Goal: Find specific page/section: Find specific page/section

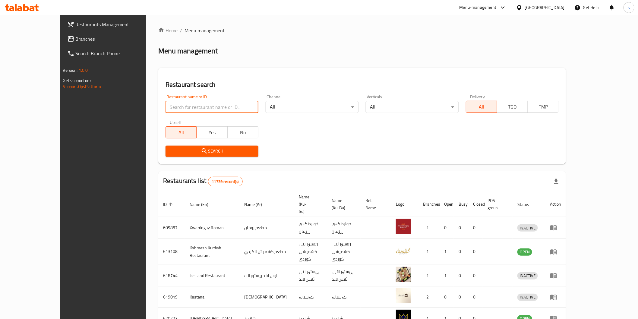
click at [181, 101] on input "search" at bounding box center [212, 107] width 93 height 12
paste input "Power Vitamin ,ghazaliya"
click button "Search" at bounding box center [212, 151] width 93 height 11
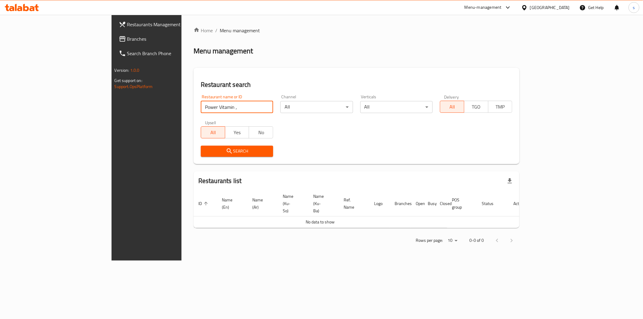
click button "Search" at bounding box center [237, 151] width 72 height 11
type input "Power Vitamin"
click button "Search" at bounding box center [237, 151] width 72 height 11
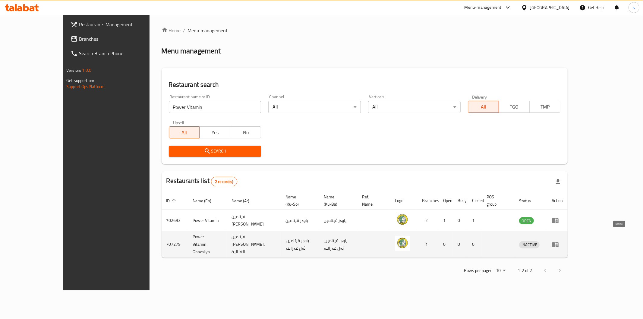
click at [559, 242] on icon "enhanced table" at bounding box center [555, 244] width 7 height 5
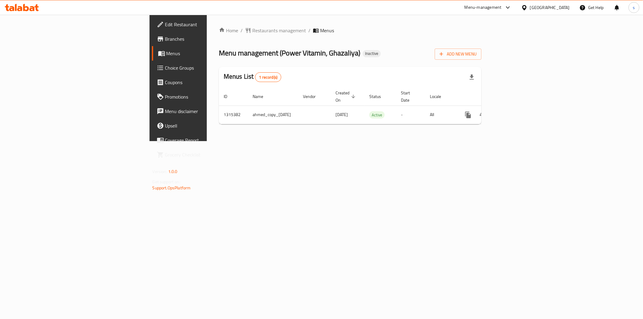
click at [165, 41] on span "Branches" at bounding box center [208, 38] width 87 height 7
